Goal: Task Accomplishment & Management: Use online tool/utility

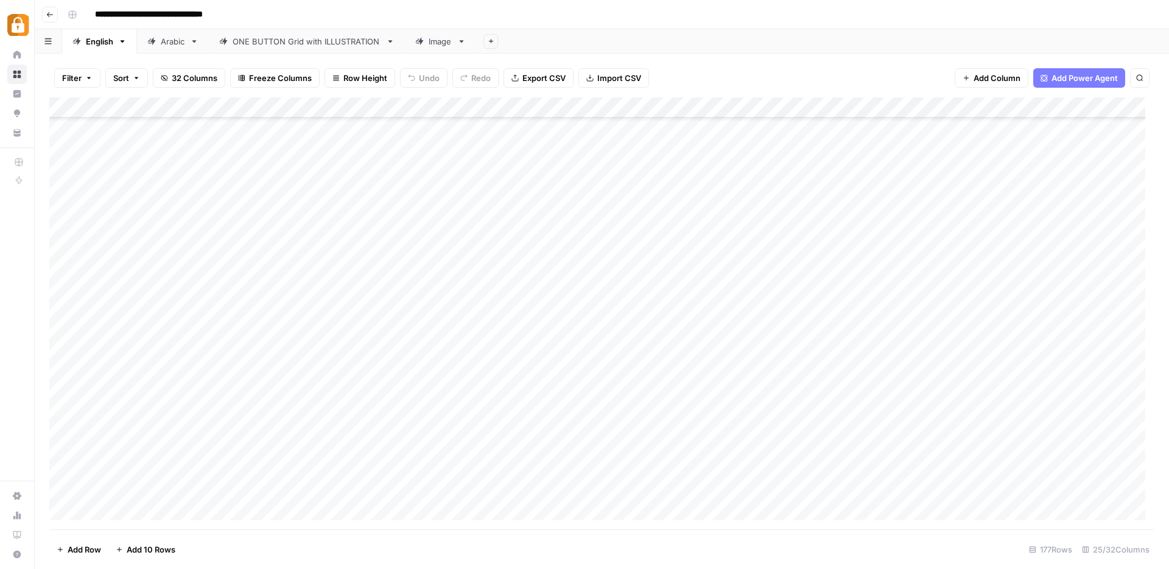
scroll to position [582, 0]
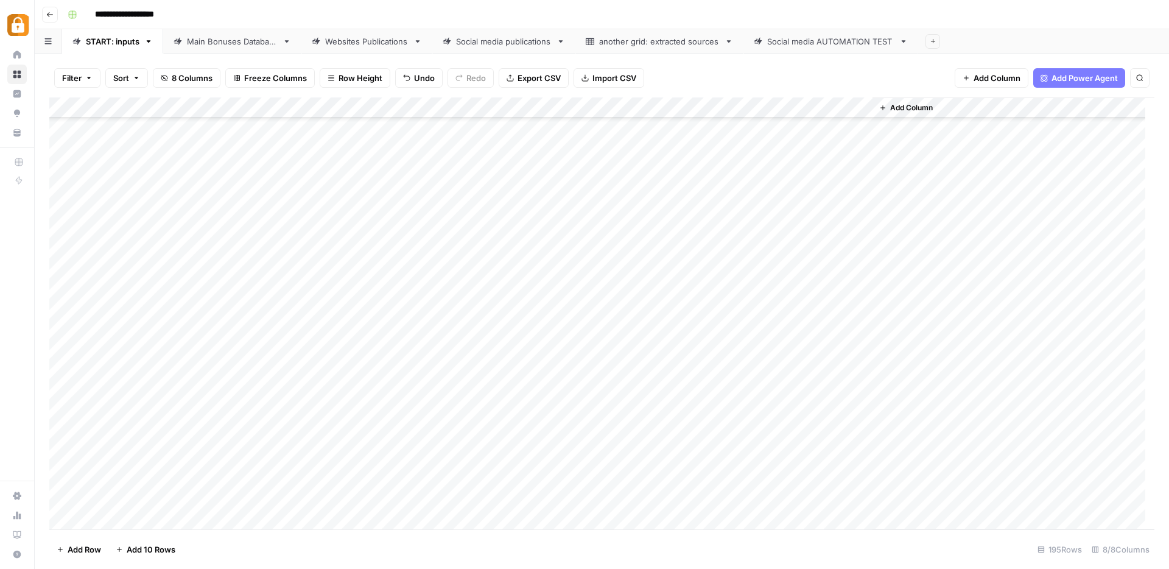
scroll to position [3647, 0]
click at [965, 362] on div "Add Column" at bounding box center [1014, 313] width 282 height 432
click at [936, 462] on div "Add Column" at bounding box center [1014, 313] width 282 height 432
click at [936, 459] on div "Add Column" at bounding box center [1014, 313] width 282 height 432
click at [936, 460] on div "Add Column" at bounding box center [1014, 313] width 282 height 432
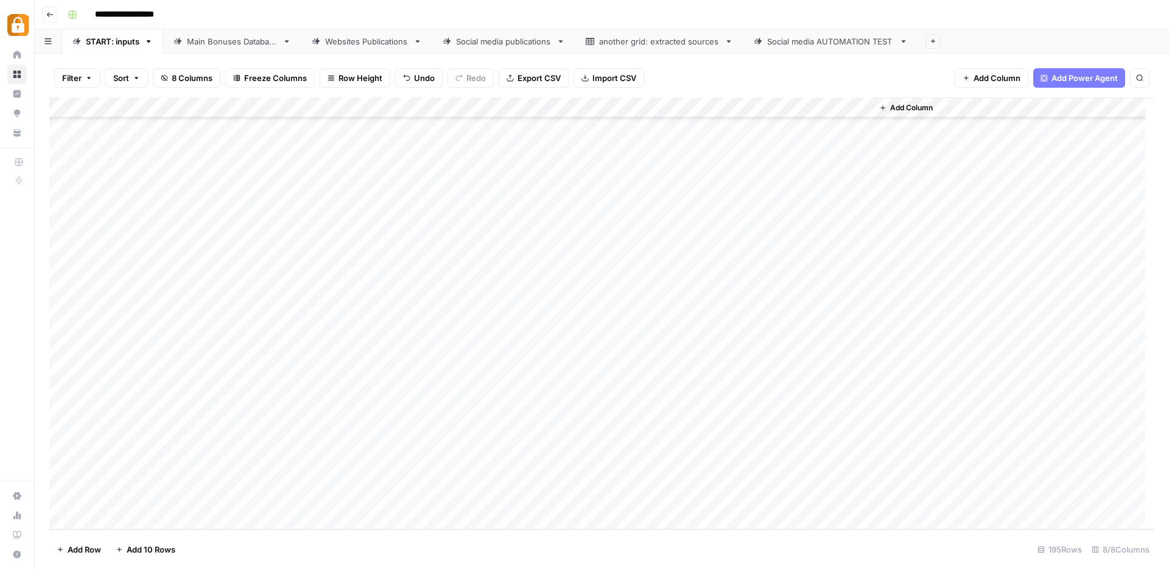
click at [926, 459] on div "Add Column" at bounding box center [1014, 313] width 282 height 432
click at [909, 456] on div "Add Column" at bounding box center [1014, 313] width 282 height 432
click at [682, 456] on div "Add Column" at bounding box center [602, 313] width 1106 height 432
click at [616, 454] on div "Add Column" at bounding box center [602, 313] width 1106 height 432
